Goal: Task Accomplishment & Management: Use online tool/utility

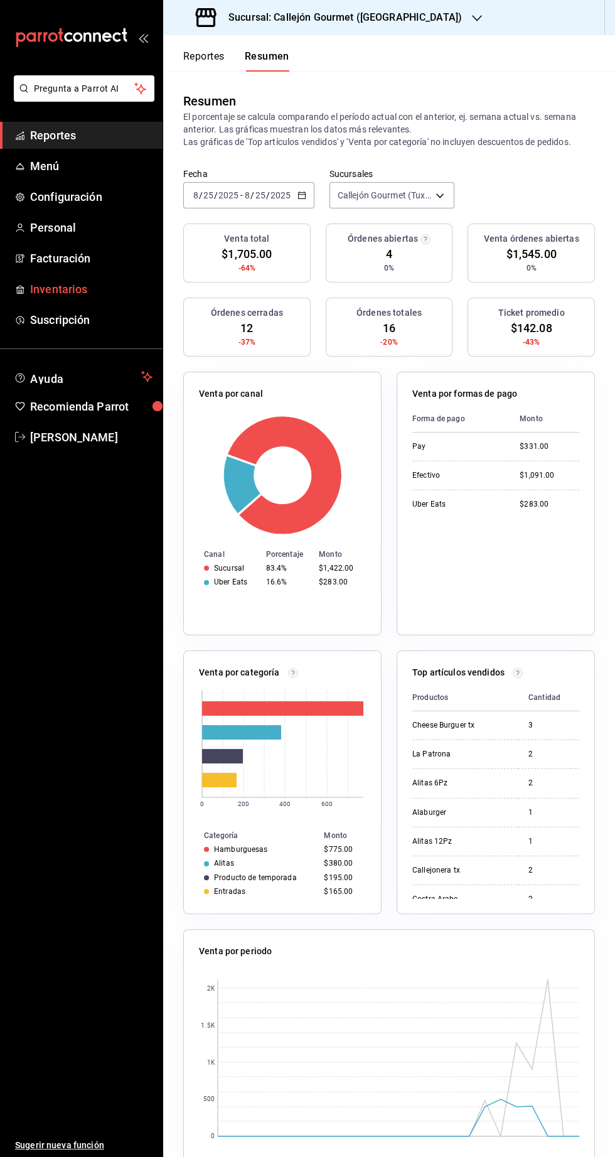
click at [40, 289] on span "Inventarios" at bounding box center [91, 289] width 122 height 17
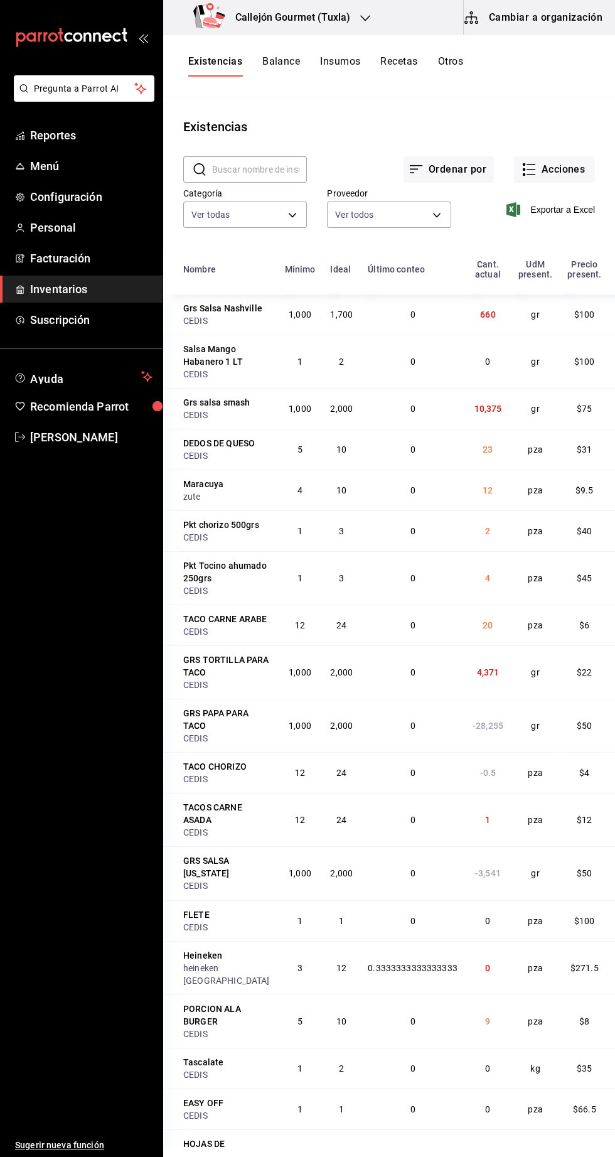
scroll to position [1, 0]
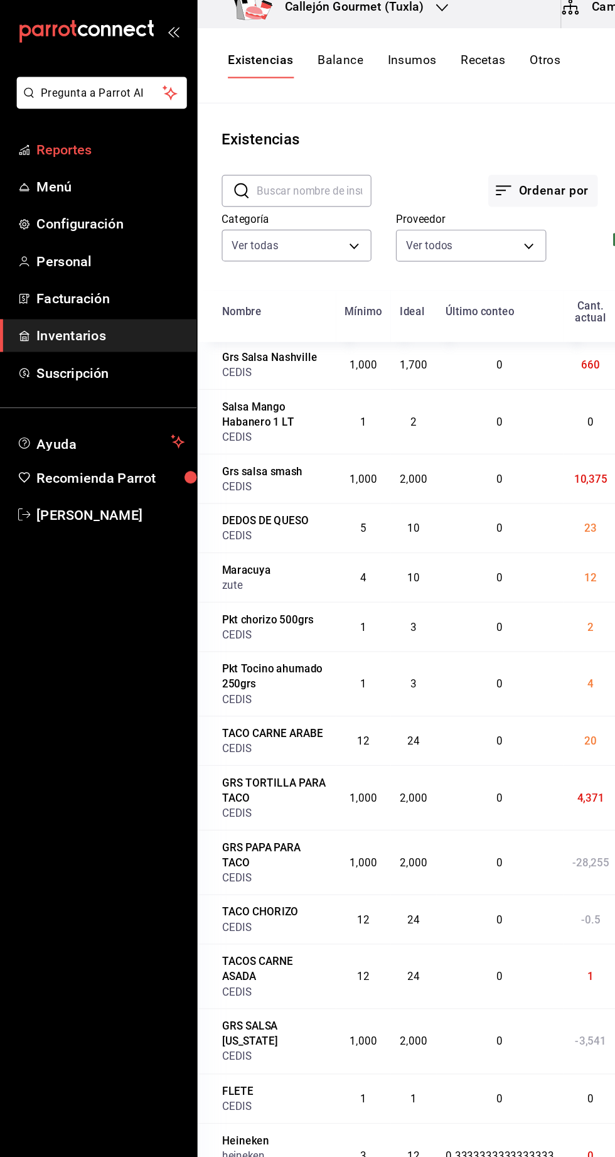
click at [70, 135] on span "Reportes" at bounding box center [91, 135] width 122 height 17
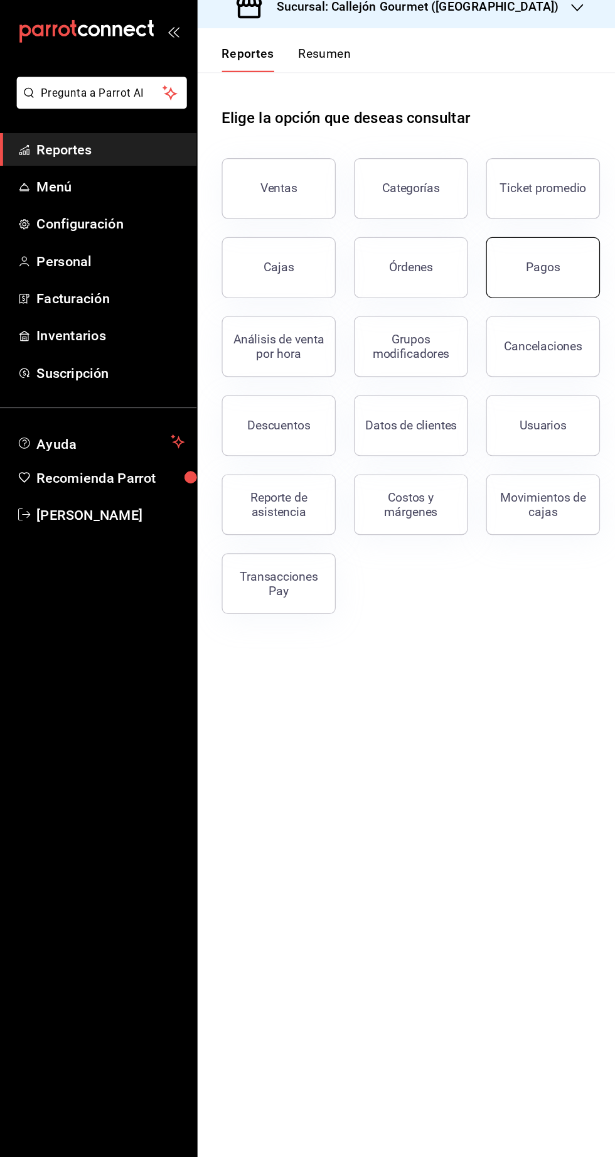
click at [463, 250] on button "Pagos" at bounding box center [449, 233] width 94 height 50
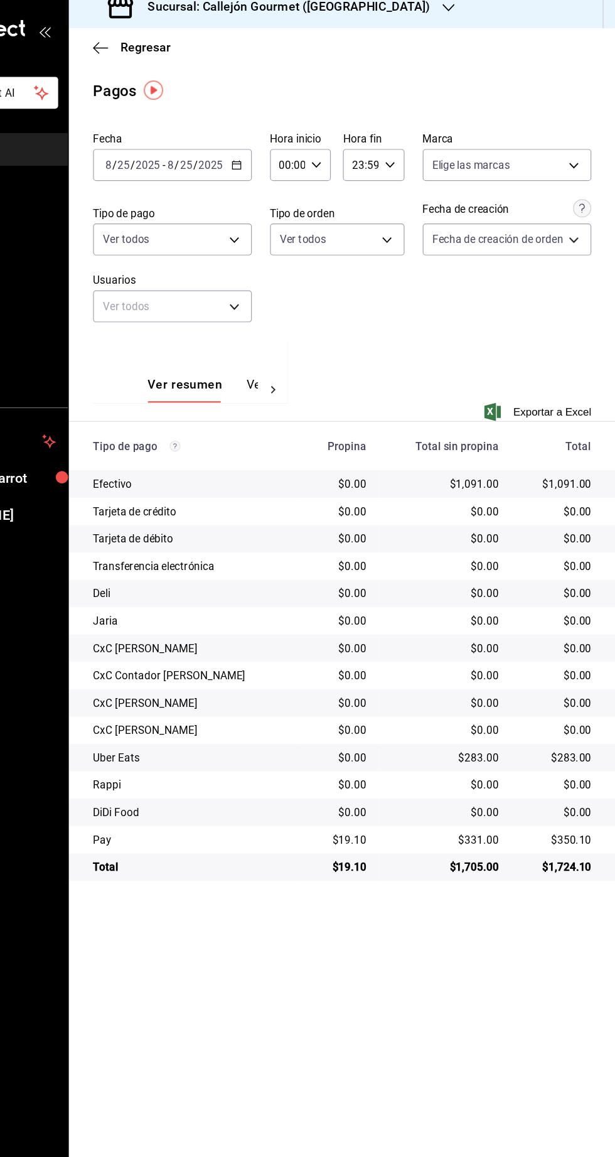
click at [279, 148] on input "2025" at bounding box center [280, 148] width 21 height 10
click at [257, 328] on span "Rango de fechas" at bounding box center [242, 327] width 97 height 13
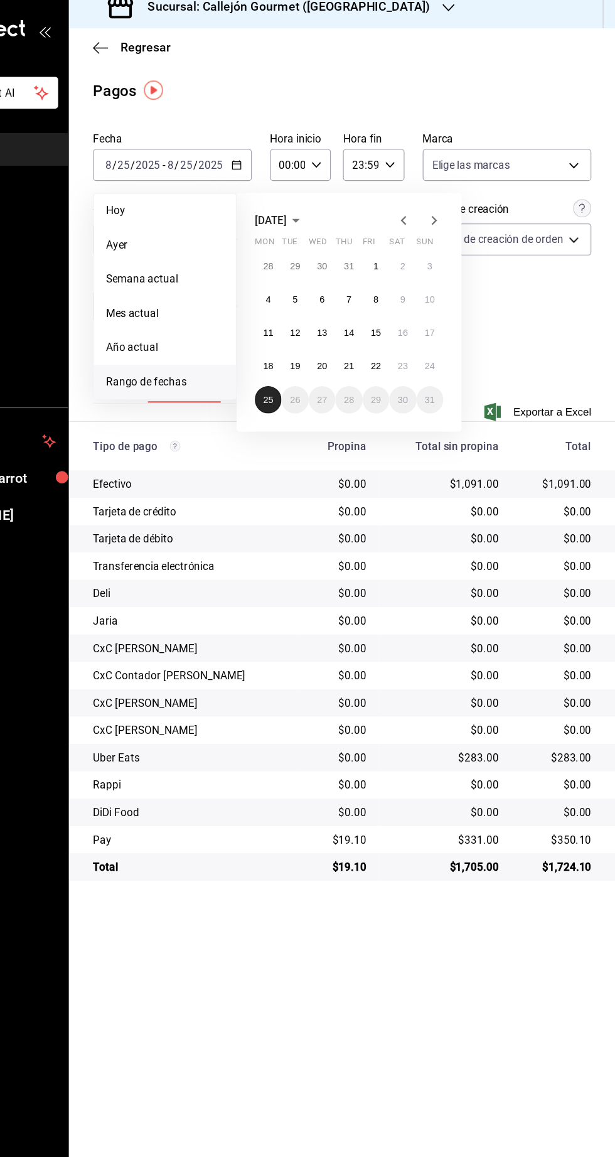
click at [331, 338] on abbr "25" at bounding box center [328, 342] width 8 height 9
click at [375, 318] on abbr "20" at bounding box center [373, 314] width 8 height 9
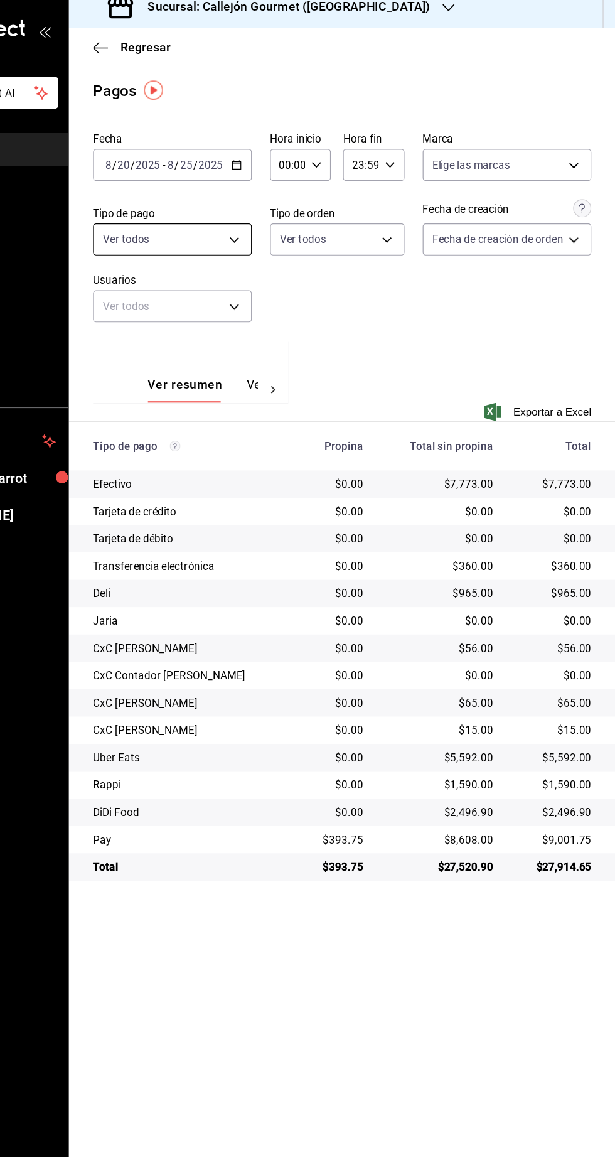
click at [299, 210] on body "Pregunta a Parrot AI Reportes Menú Configuración Personal Facturación Inventari…" at bounding box center [307, 578] width 615 height 1157
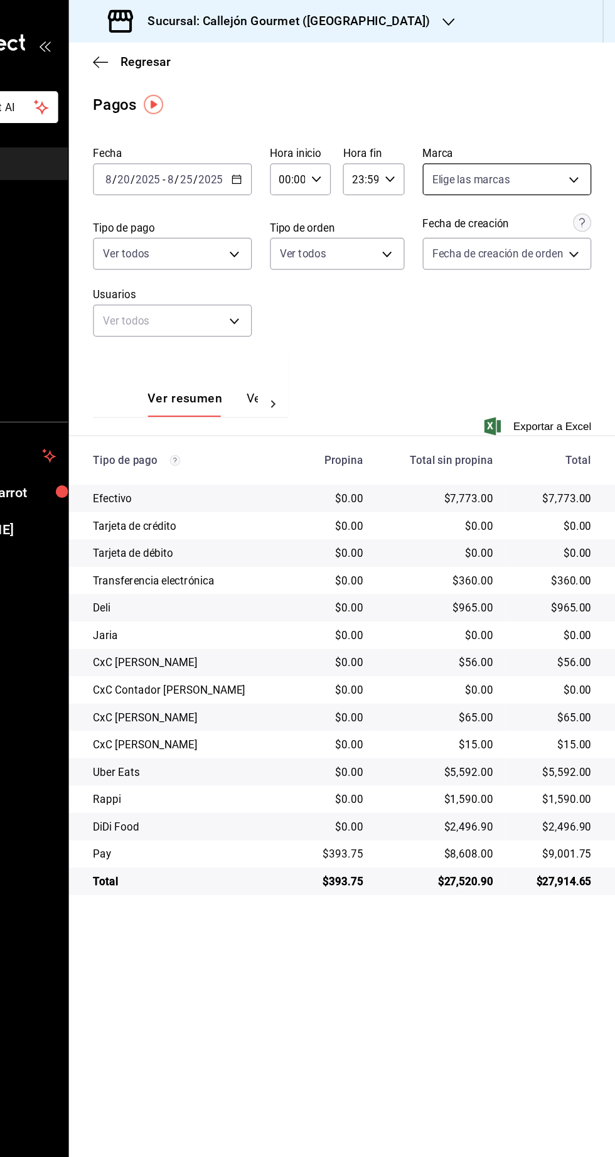
click at [576, 150] on body "Pregunta a Parrot AI Reportes Menú Configuración Personal Facturación Inventari…" at bounding box center [307, 578] width 615 height 1157
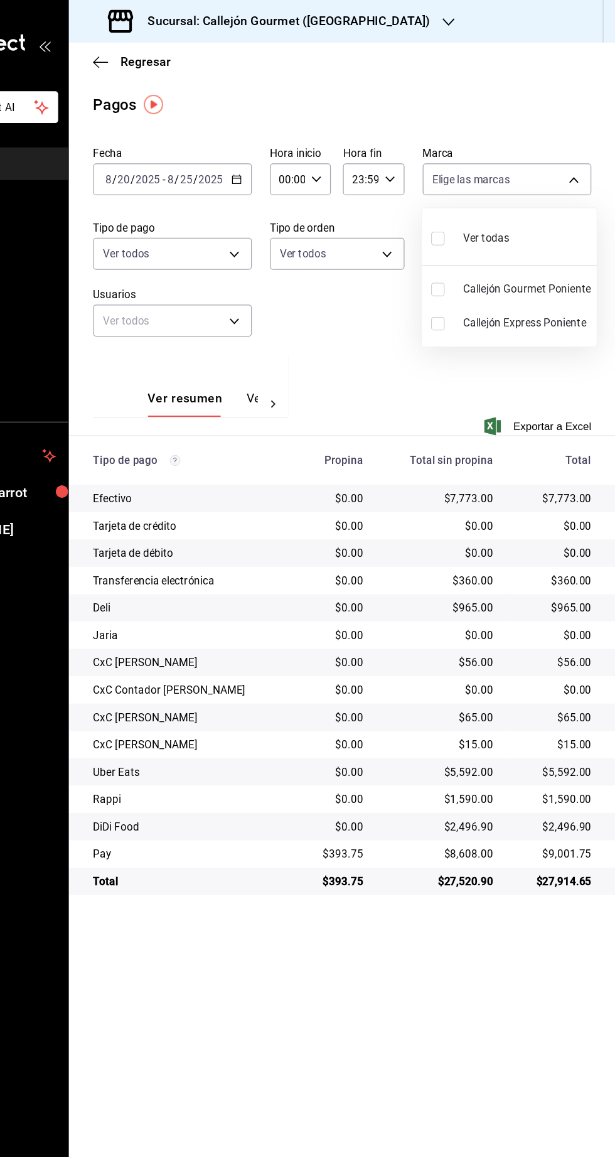
click at [262, 215] on div at bounding box center [307, 578] width 615 height 1157
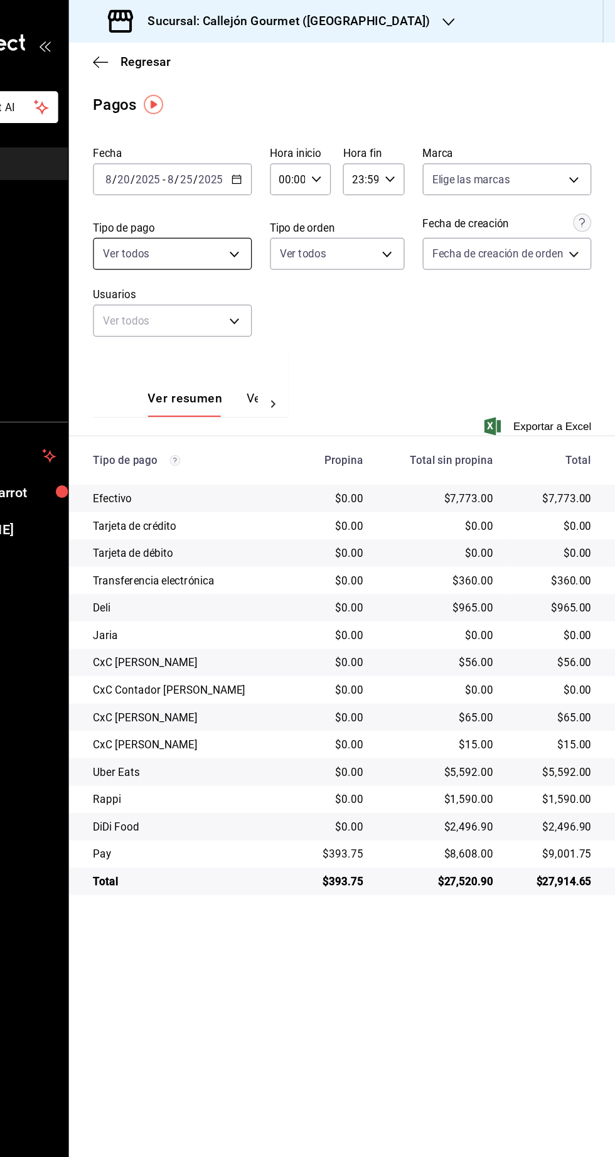
click at [266, 205] on body "Pregunta a Parrot AI Reportes Menú Configuración Personal Facturación Inventari…" at bounding box center [307, 578] width 615 height 1157
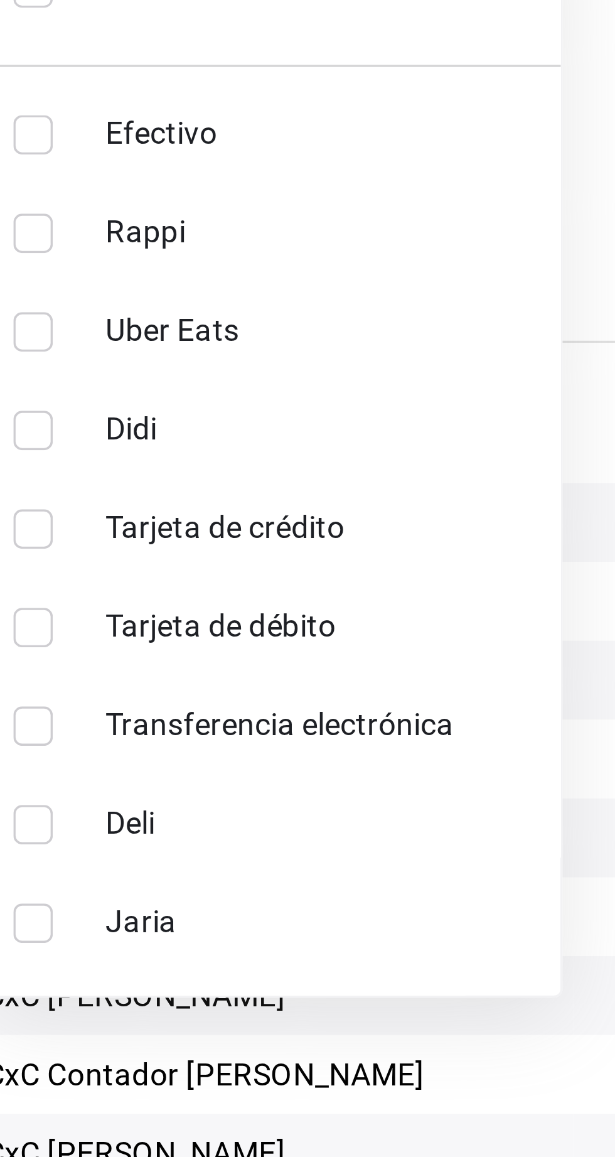
click at [302, 574] on div at bounding box center [307, 578] width 615 height 1157
